Goal: Task Accomplishment & Management: Manage account settings

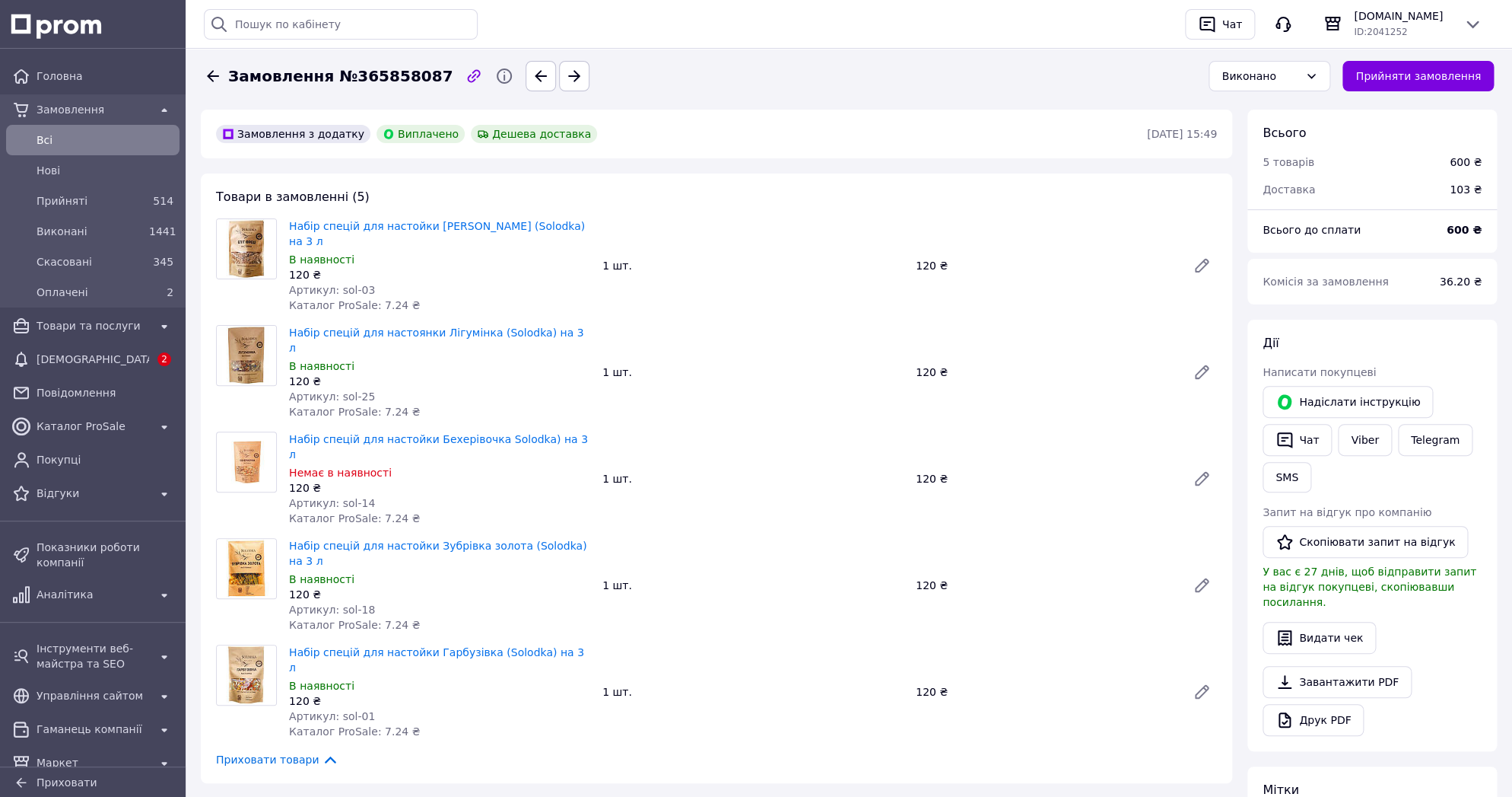
scroll to position [48, 0]
drag, startPoint x: 335, startPoint y: 275, endPoint x: 366, endPoint y: 271, distance: 31.3
click at [366, 282] on div "Артикул: sol-03" at bounding box center [440, 289] width 301 height 15
copy span "sol-03"
drag, startPoint x: 554, startPoint y: 223, endPoint x: 290, endPoint y: 223, distance: 264.0
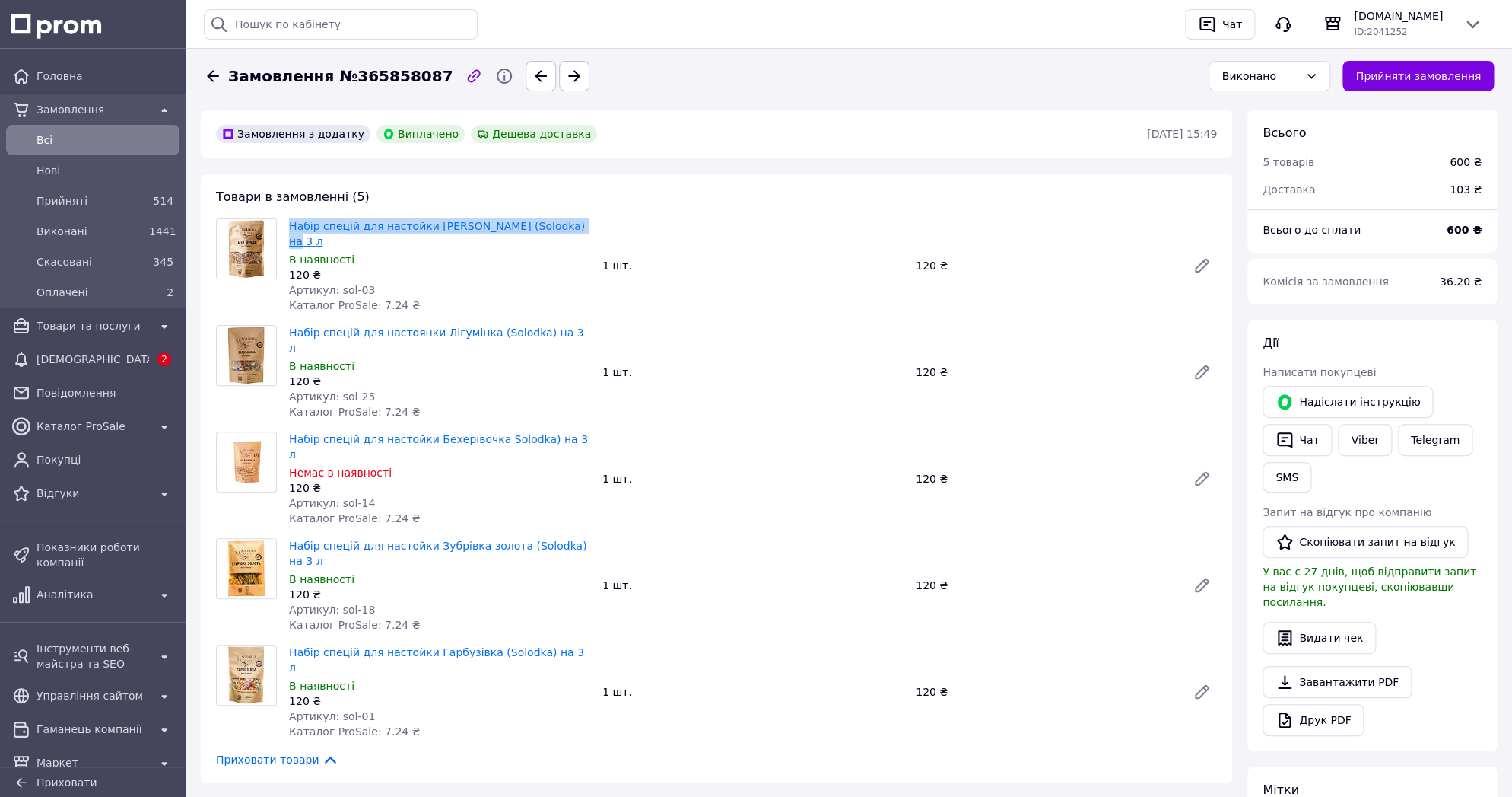
click at [290, 223] on span "Набір спецій для настойки [PERSON_NAME] (Solodka) на 3 л" at bounding box center [440, 234] width 301 height 30
copy link "Набір спецій для настойки [PERSON_NAME] (Solodka) на 3 л"
drag, startPoint x: 333, startPoint y: 366, endPoint x: 363, endPoint y: 364, distance: 30.1
click at [363, 391] on span "Артикул: sol-25" at bounding box center [332, 397] width 86 height 13
copy span "sol-25"
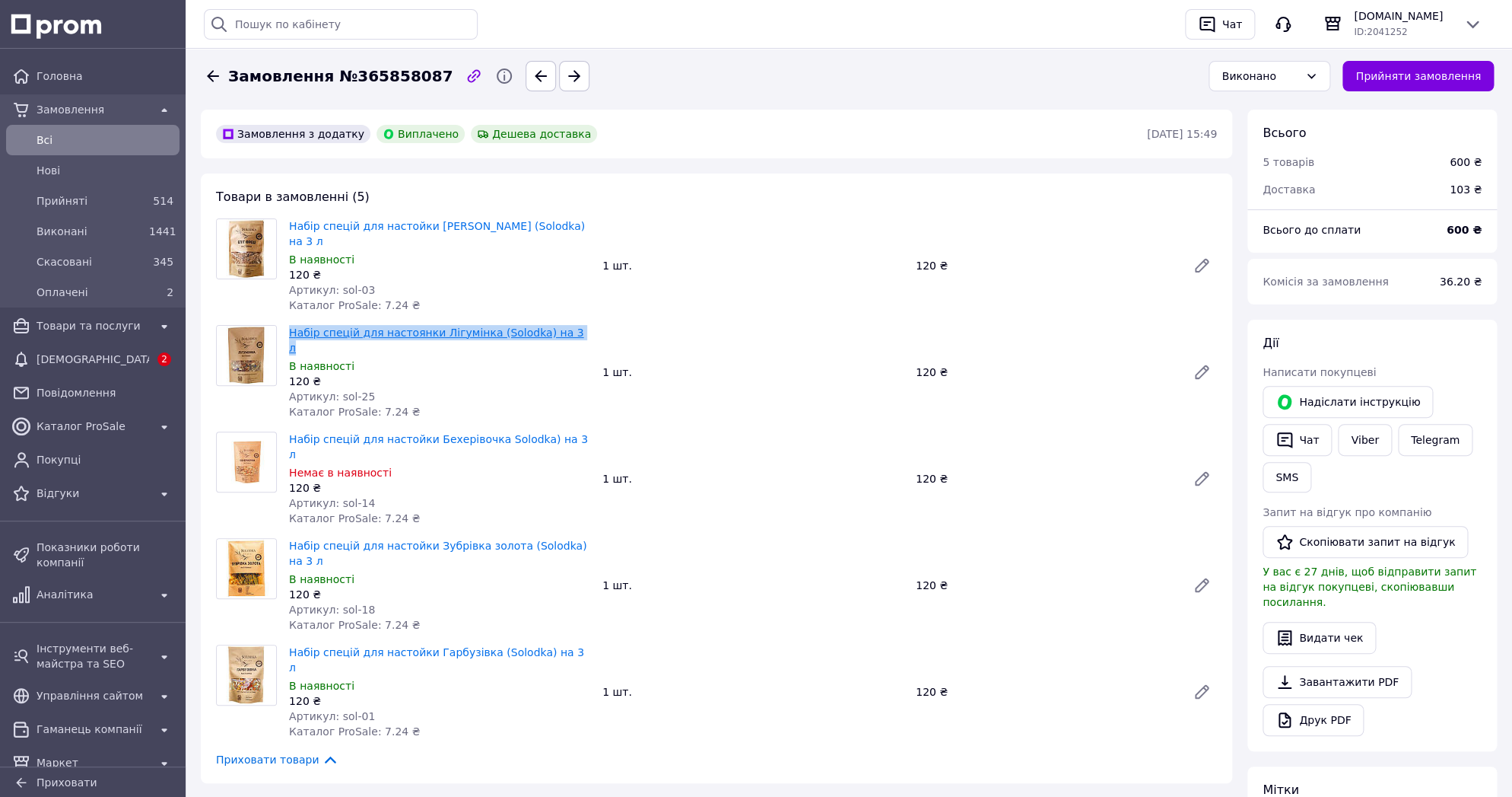
drag, startPoint x: 558, startPoint y: 319, endPoint x: 291, endPoint y: 321, distance: 267.0
click at [291, 325] on span "Набір спецій для настоянки Лігумінка (Solodka) на 3 л" at bounding box center [440, 340] width 301 height 30
copy link "Набір спецій для настоянки Лігумінка (Solodka) на 3 л"
drag, startPoint x: 335, startPoint y: 546, endPoint x: 363, endPoint y: 545, distance: 28.0
click at [363, 603] on span "Артикул: sol-18" at bounding box center [332, 609] width 86 height 13
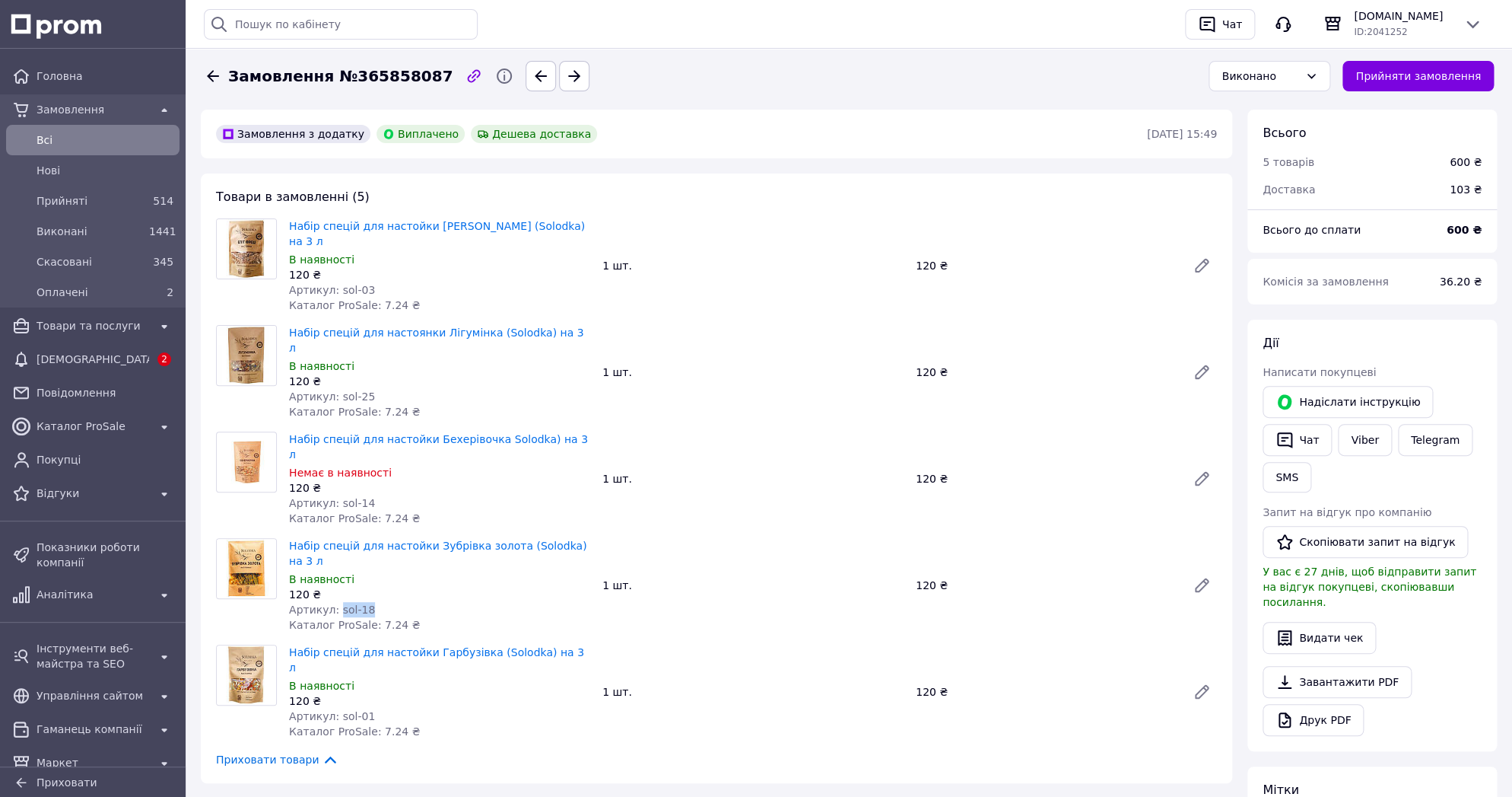
copy span "sol-18"
drag, startPoint x: 581, startPoint y: 500, endPoint x: 290, endPoint y: 501, distance: 291.0
click at [290, 538] on span "Набір спецій для настойки Зубрівка золота (Solodka) на 3 л" at bounding box center [440, 553] width 301 height 30
copy link "Набір спецій для настойки Зубрівка золота (Solodka) на 3 л"
drag, startPoint x: 334, startPoint y: 638, endPoint x: 375, endPoint y: 638, distance: 41.0
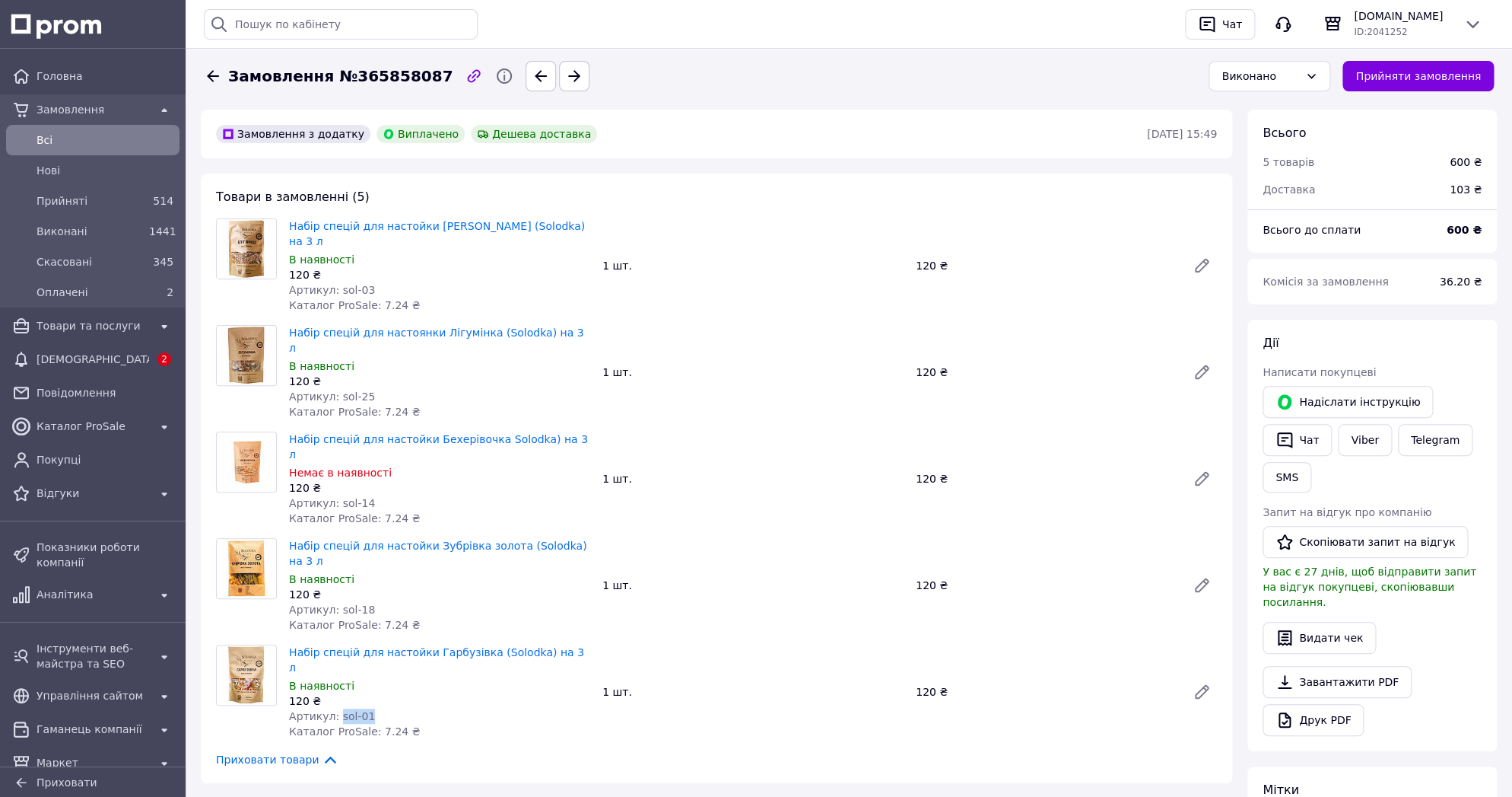
click at [375, 709] on div "Артикул: sol-01" at bounding box center [440, 716] width 301 height 15
copy span "sol-01"
drag, startPoint x: 556, startPoint y: 592, endPoint x: 290, endPoint y: 592, distance: 266.0
click at [290, 645] on span "Набір спецій для настойки Гарбузівка (Solodka) на 3 л" at bounding box center [440, 659] width 301 height 30
copy link "Набір спецій для настойки Гарбузівка (Solodka) на 3 л"
